Goal: Transaction & Acquisition: Purchase product/service

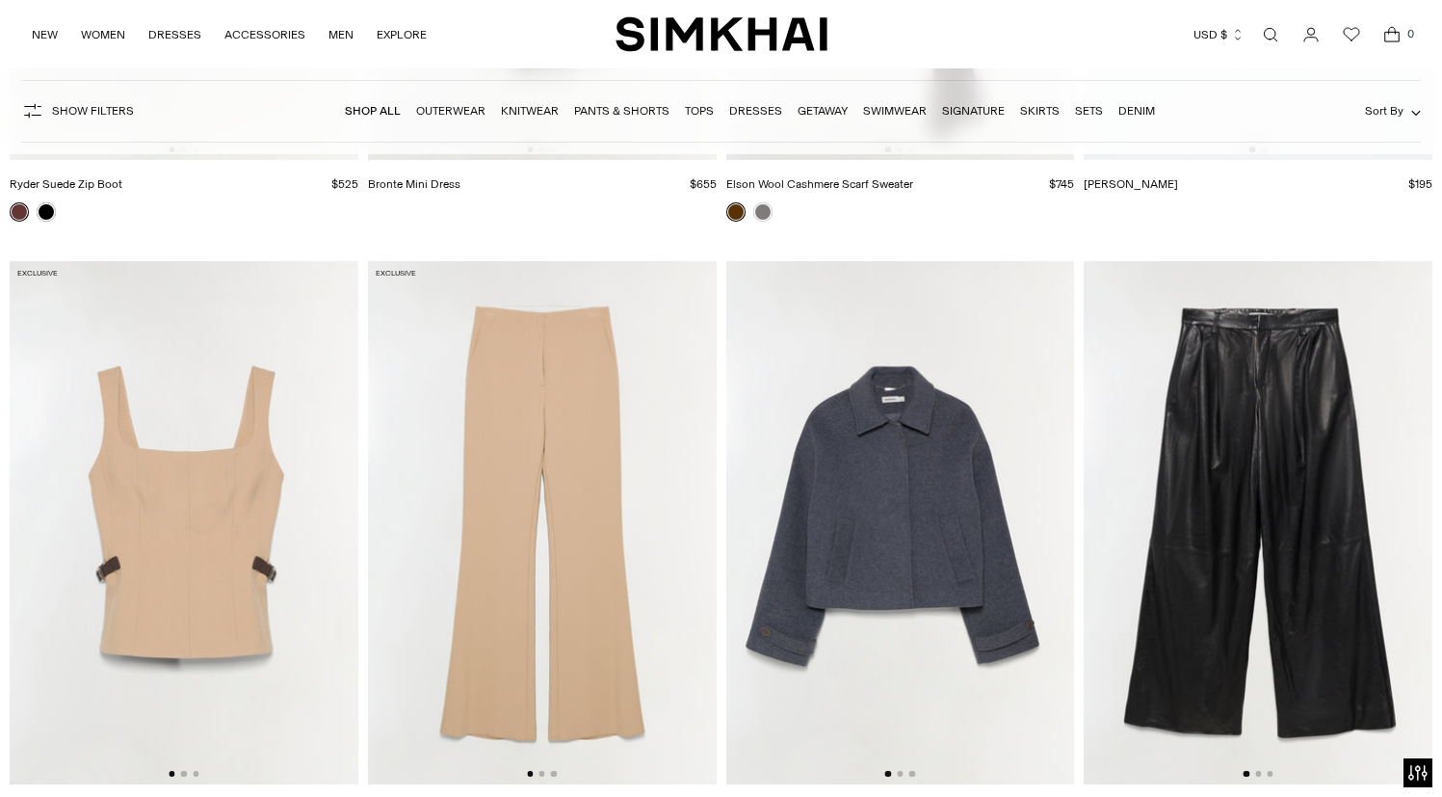
scroll to position [10592, 0]
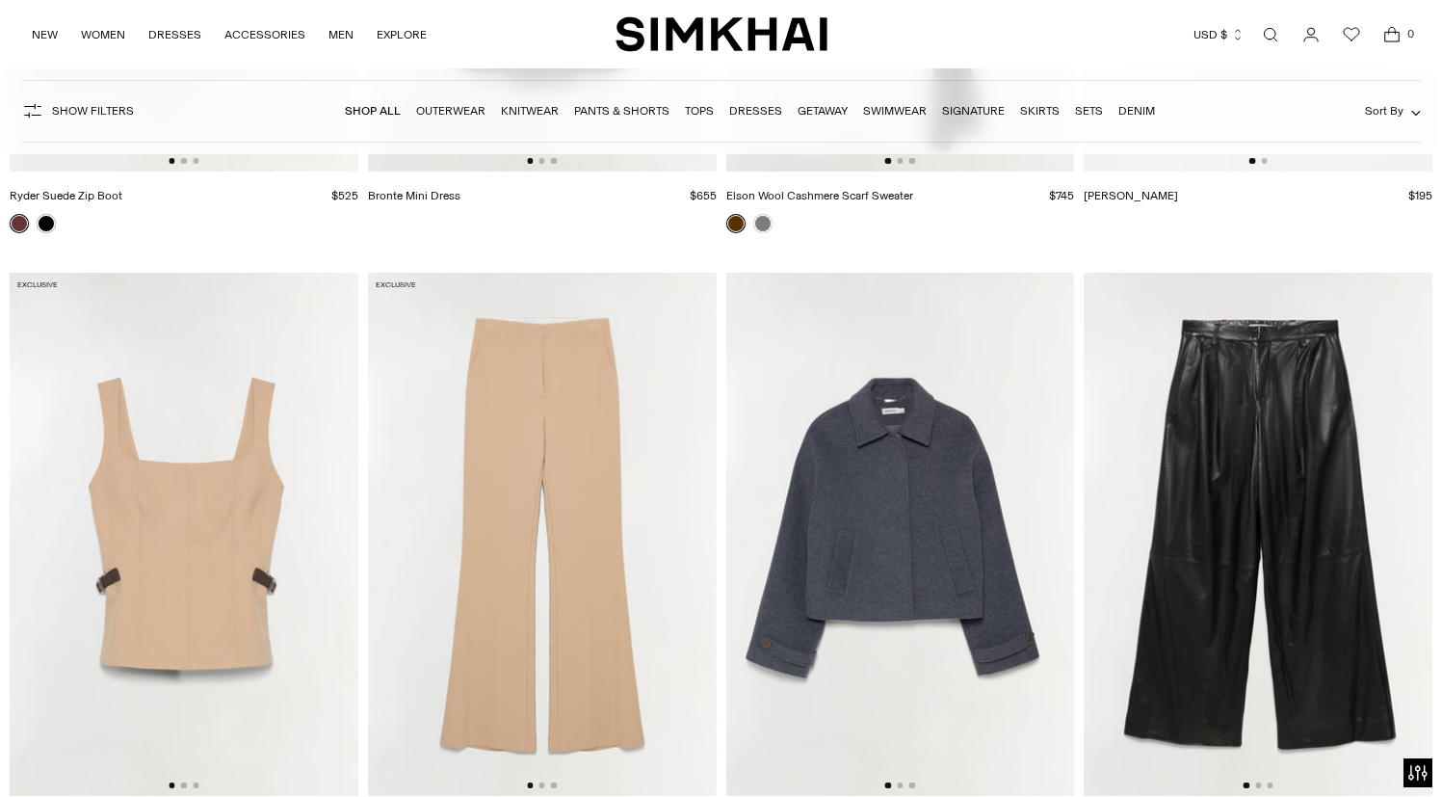
click at [754, 114] on link "Dresses" at bounding box center [755, 110] width 53 height 13
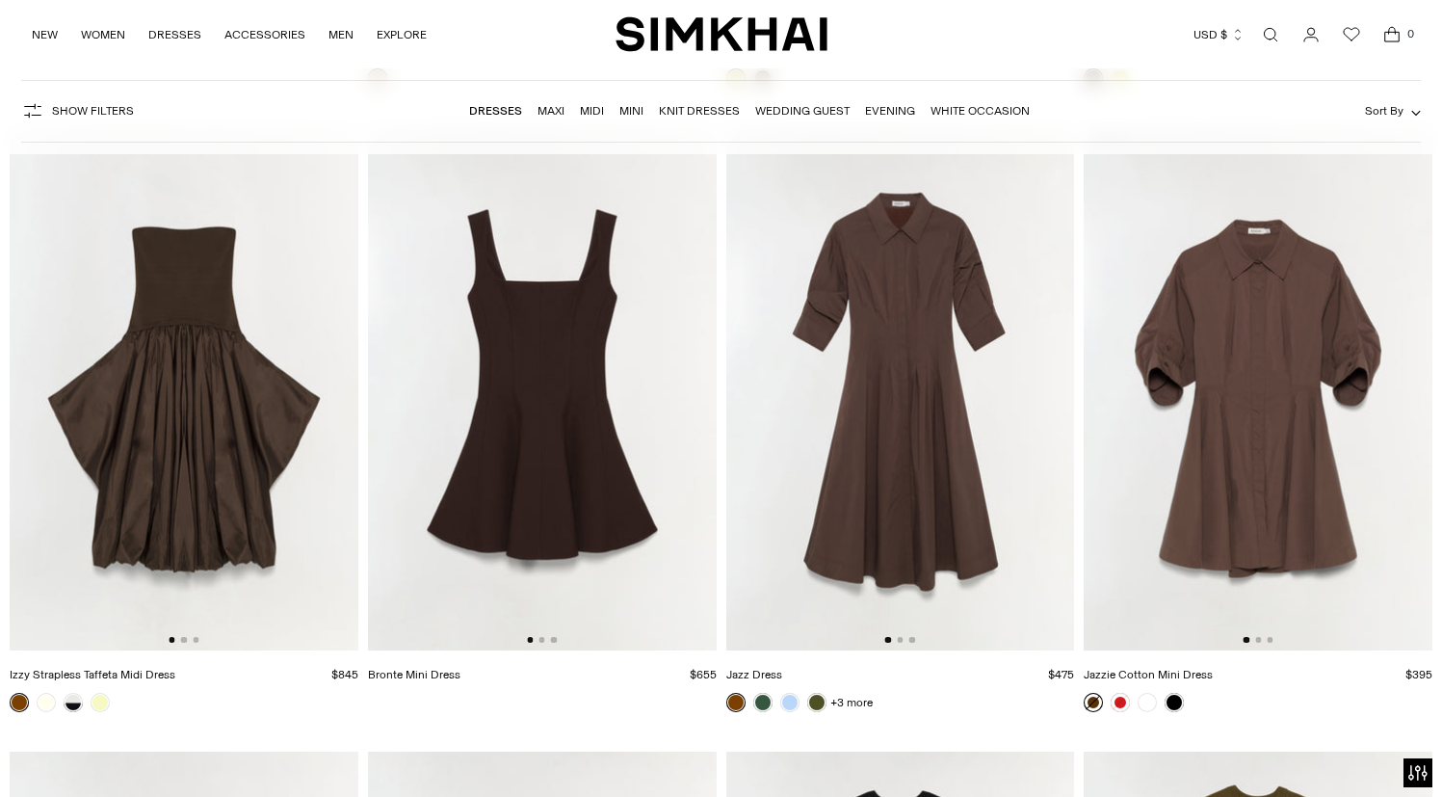
scroll to position [5729, 0]
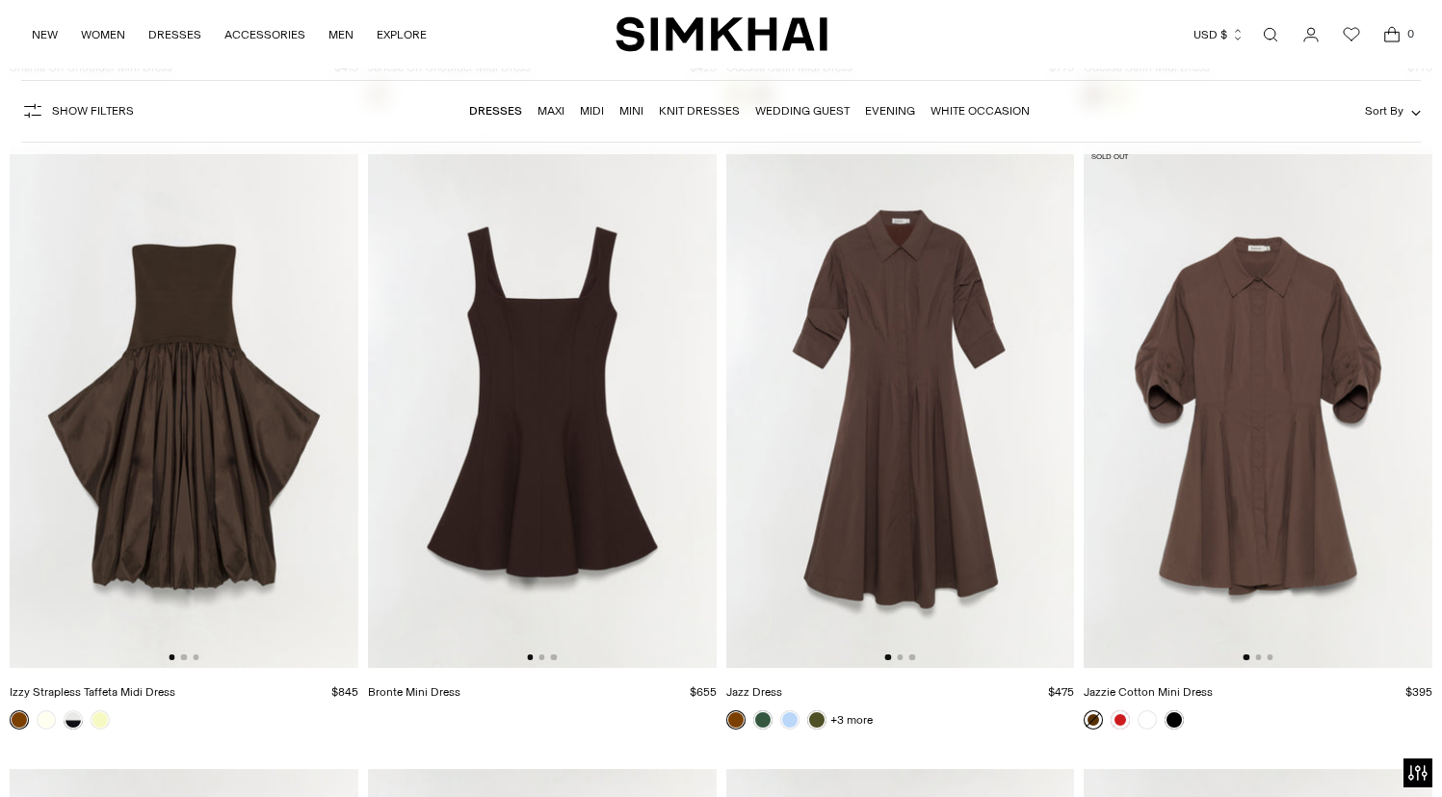
click at [1336, 336] on img at bounding box center [1258, 406] width 349 height 523
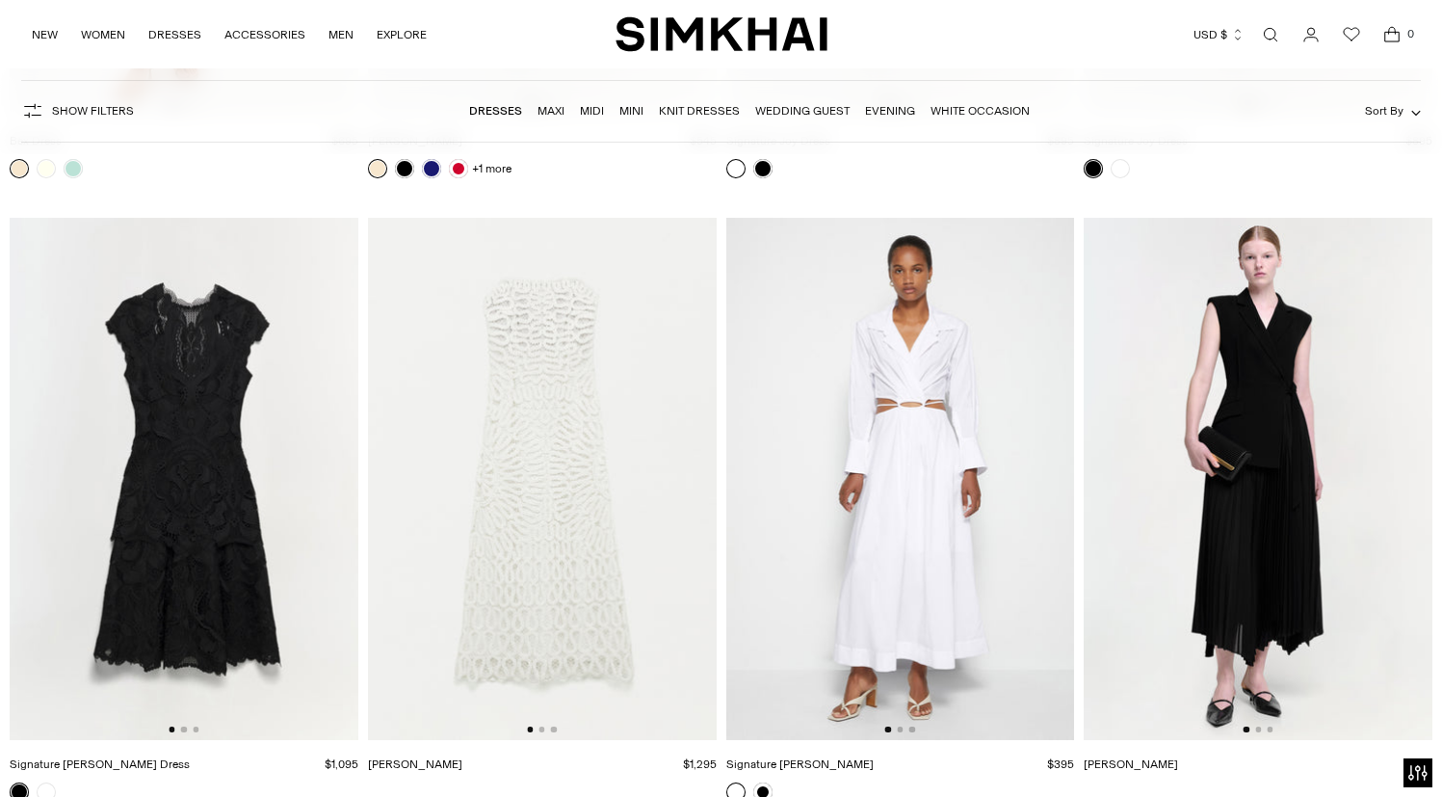
scroll to position [26832, 0]
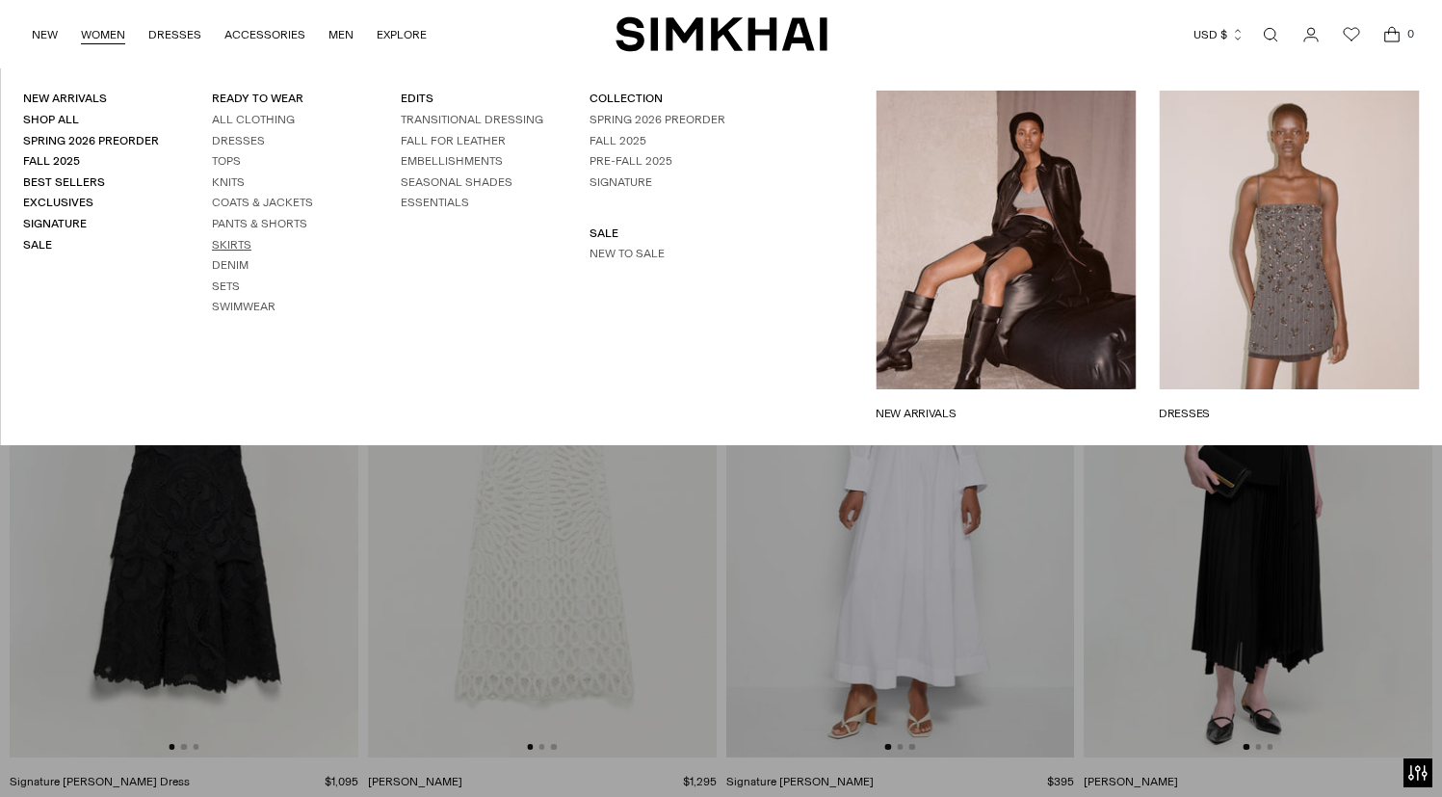
click at [226, 245] on link "Skirts" at bounding box center [231, 244] width 39 height 13
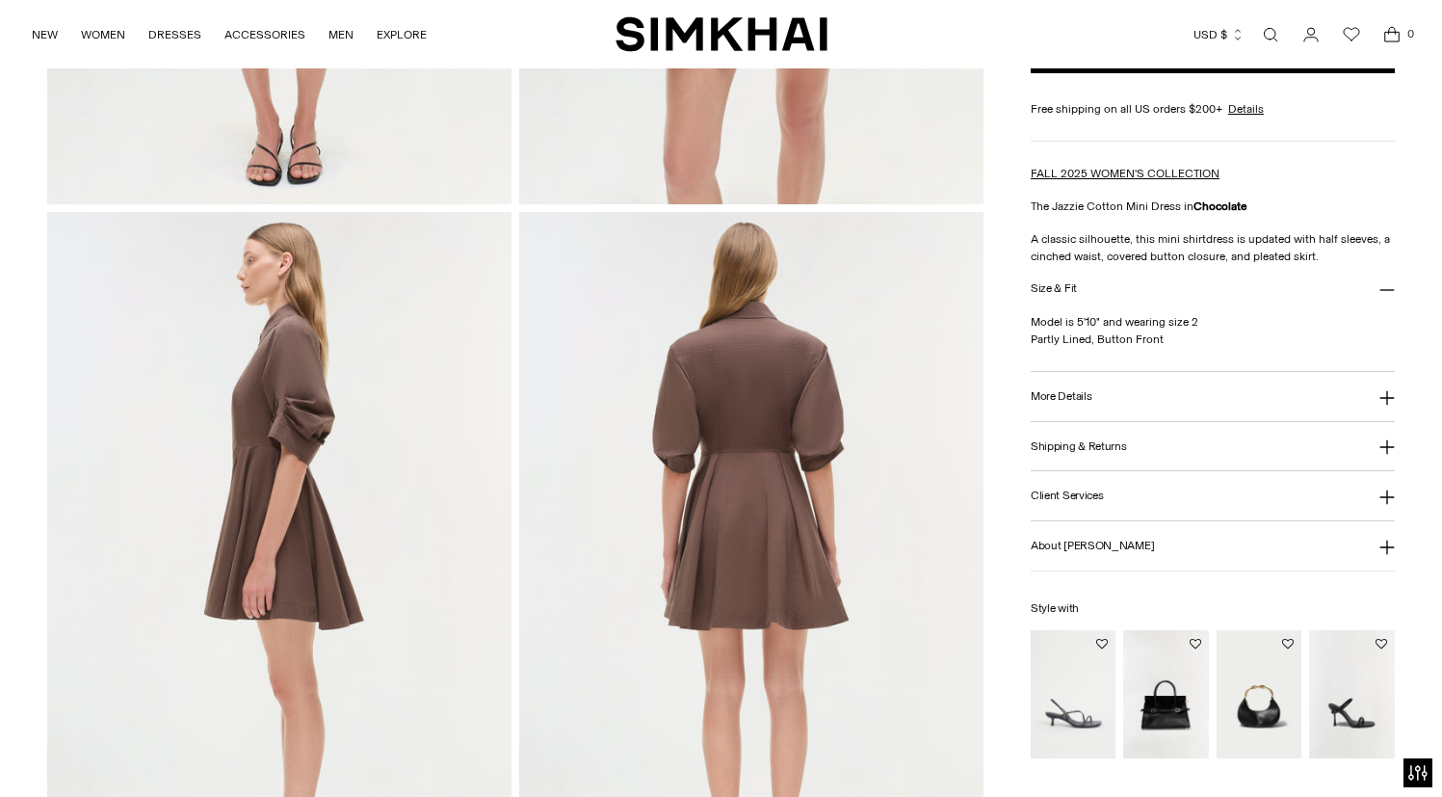
scroll to position [744, 0]
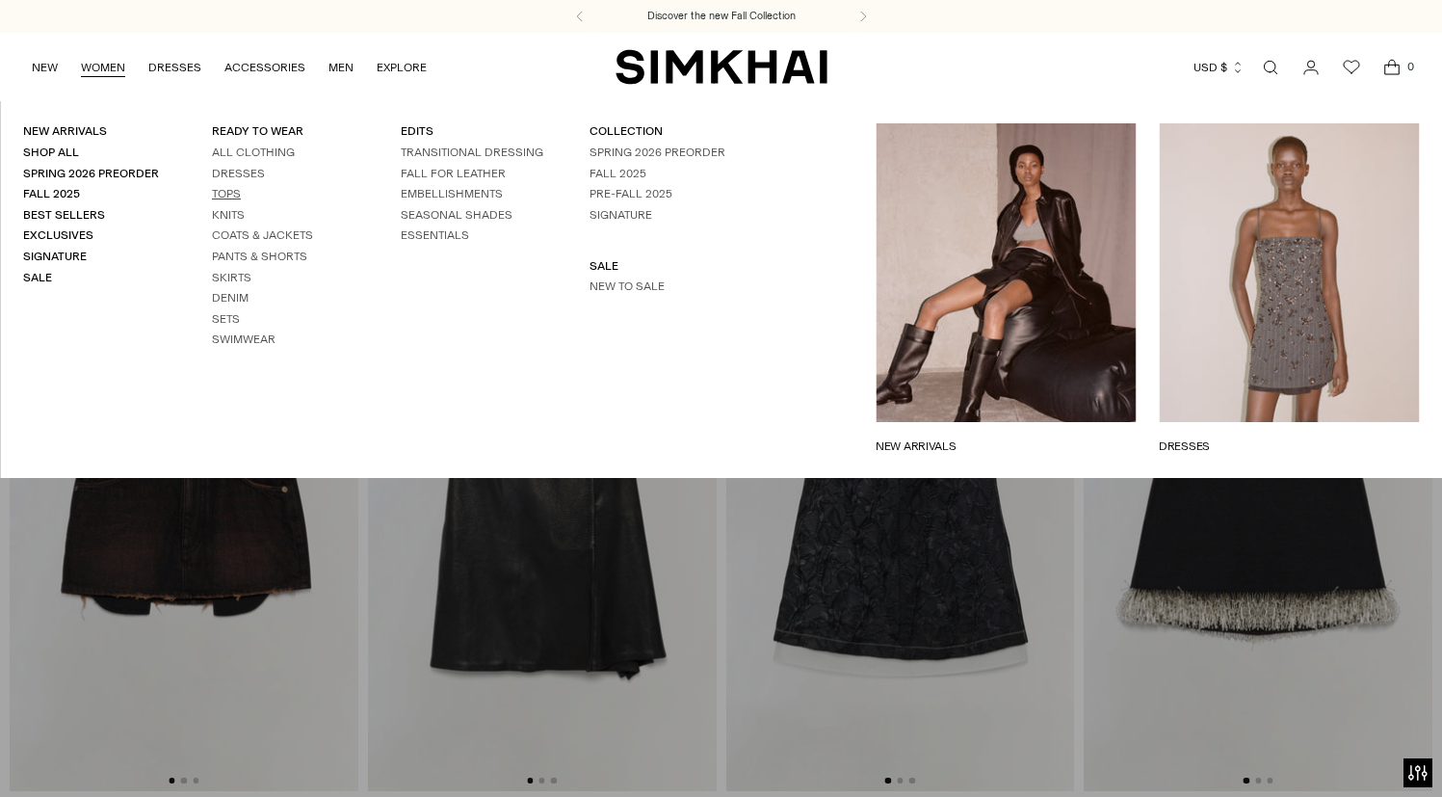
click at [231, 192] on link "Tops" at bounding box center [226, 193] width 29 height 13
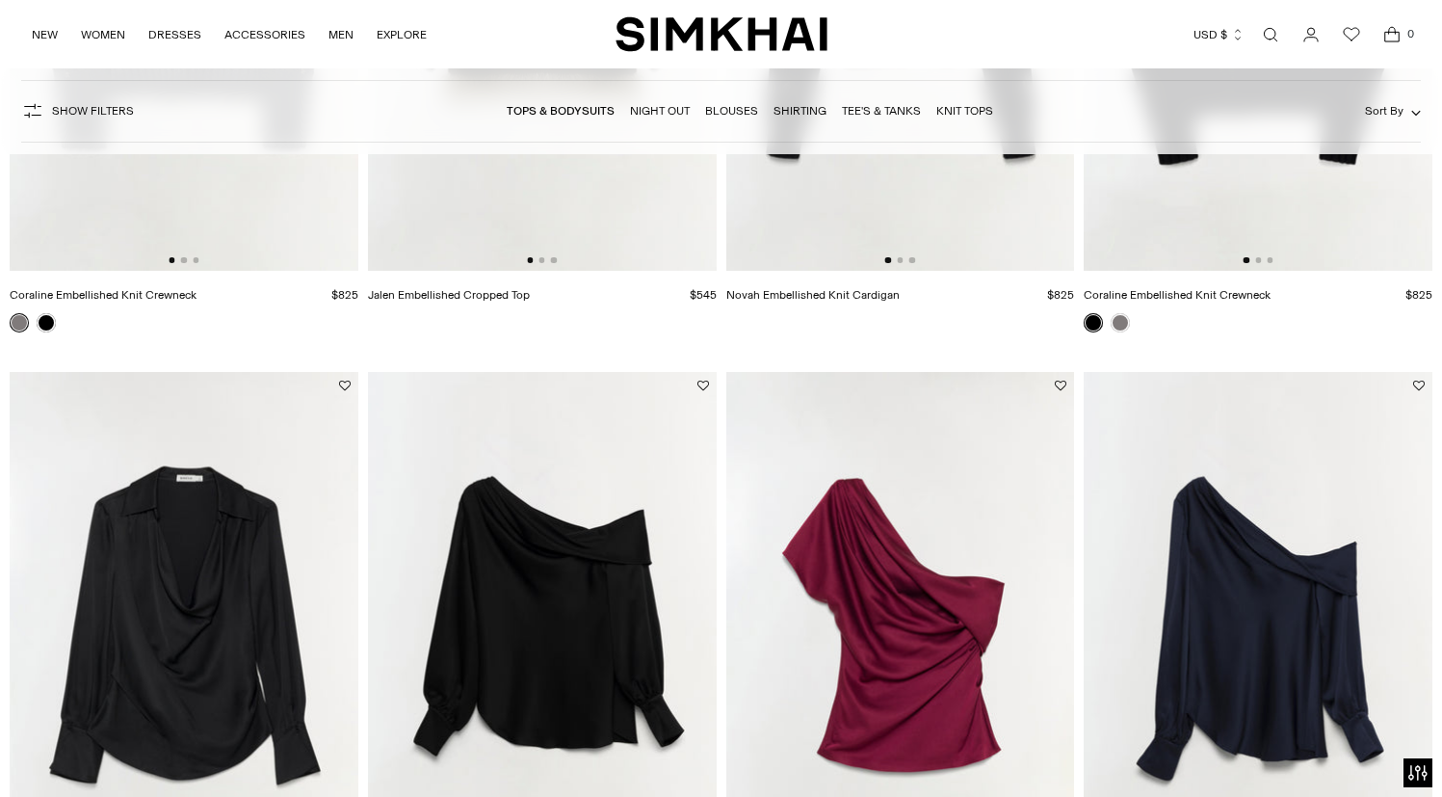
scroll to position [1307, 0]
